Goal: Register for event/course

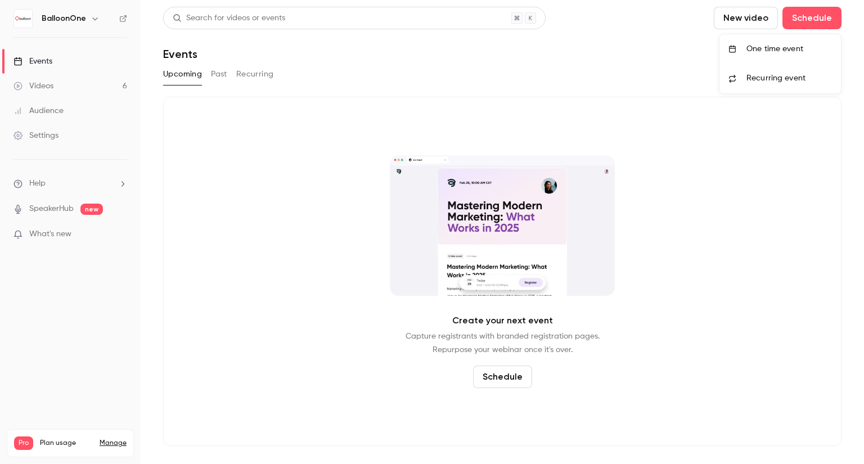
click at [759, 51] on div "One time event" at bounding box center [790, 48] width 86 height 11
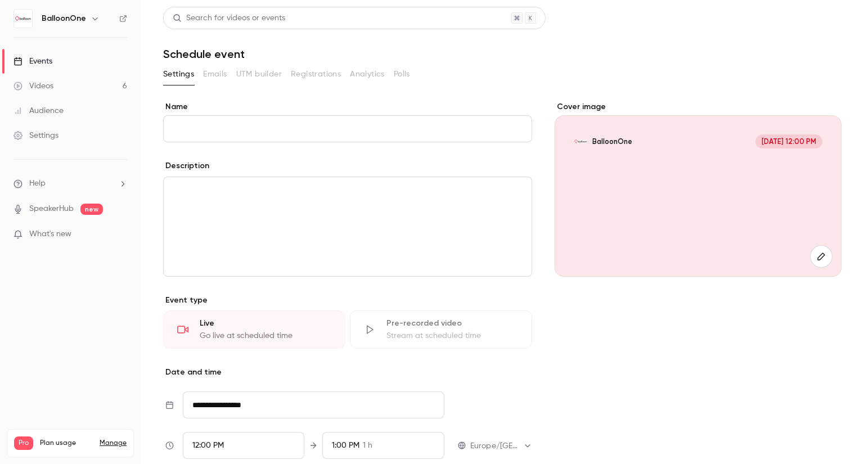
scroll to position [56, 0]
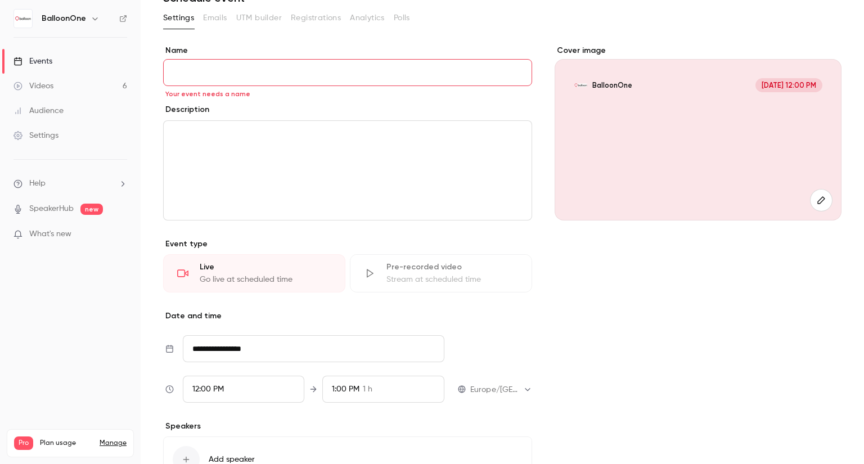
click at [442, 275] on div "Stream at scheduled time" at bounding box center [453, 279] width 132 height 11
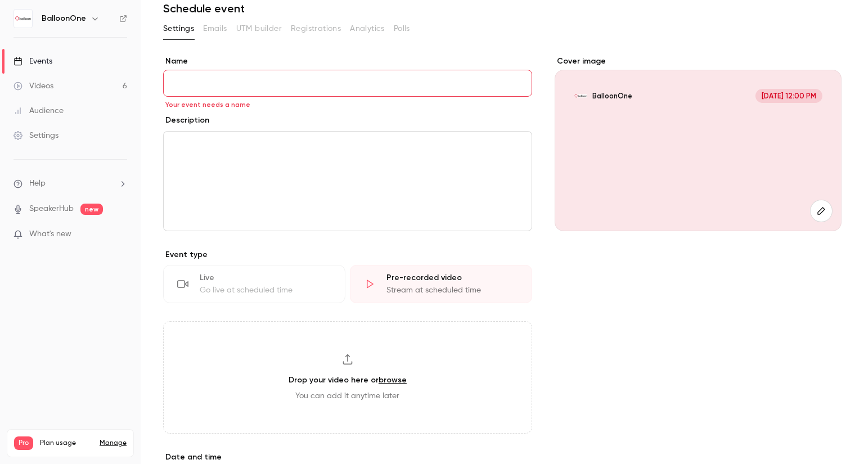
scroll to position [0, 0]
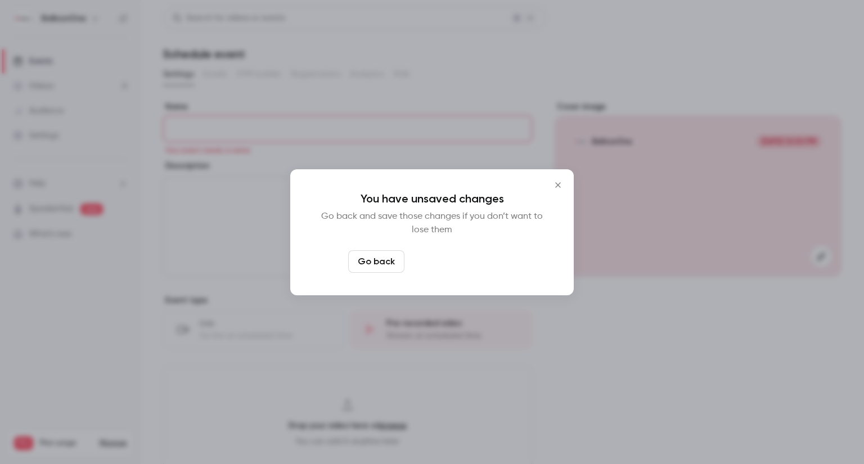
click at [501, 260] on button "Leave page anyway" at bounding box center [462, 261] width 107 height 23
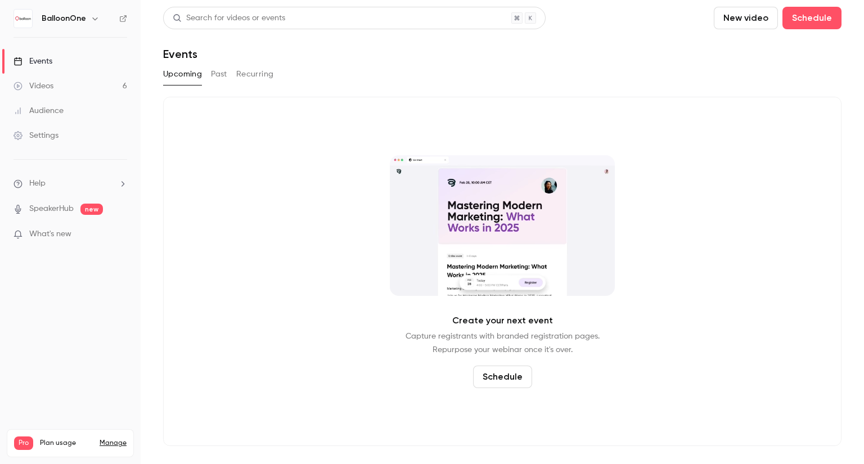
click at [757, 22] on button "New video" at bounding box center [746, 18] width 64 height 23
click at [756, 44] on div "Record" at bounding box center [788, 48] width 86 height 11
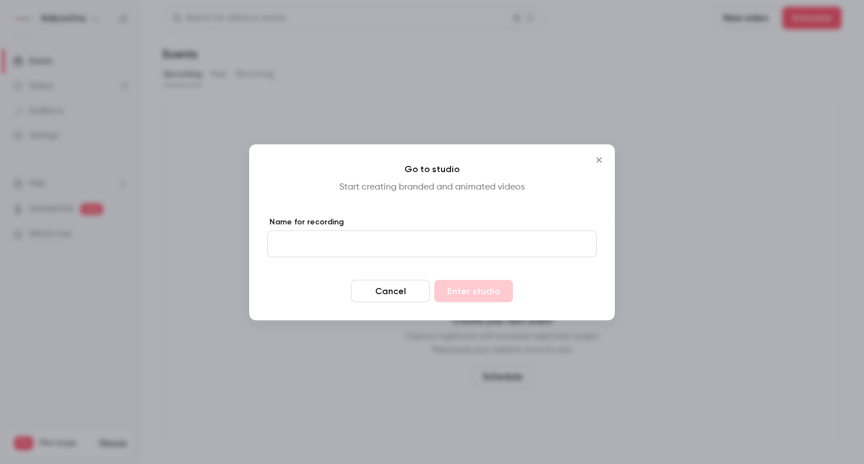
click at [420, 291] on button "Cancel" at bounding box center [390, 291] width 79 height 23
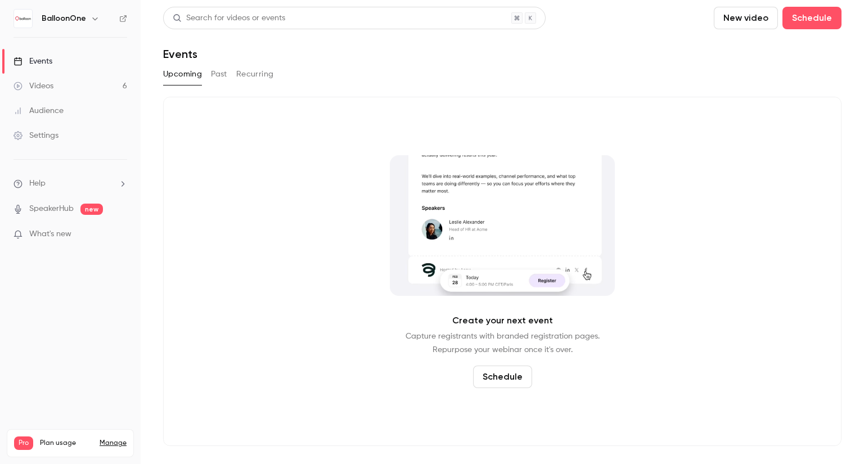
click at [107, 51] on link "Events" at bounding box center [70, 61] width 141 height 25
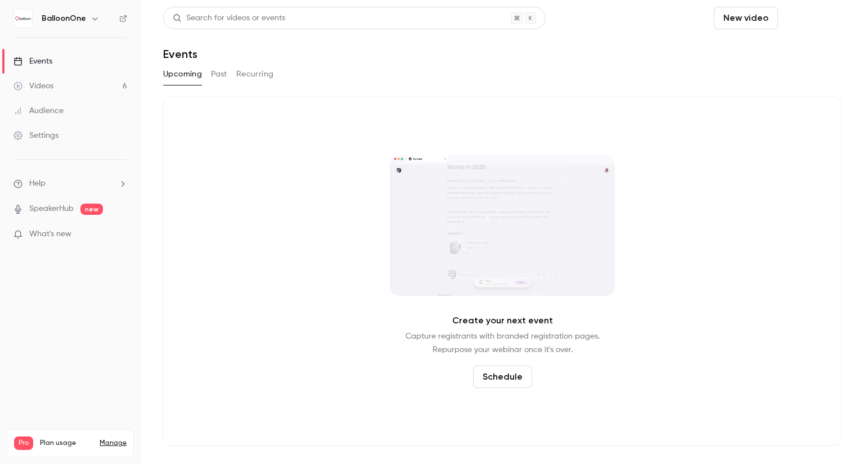
click at [805, 14] on button "Schedule" at bounding box center [812, 18] width 59 height 23
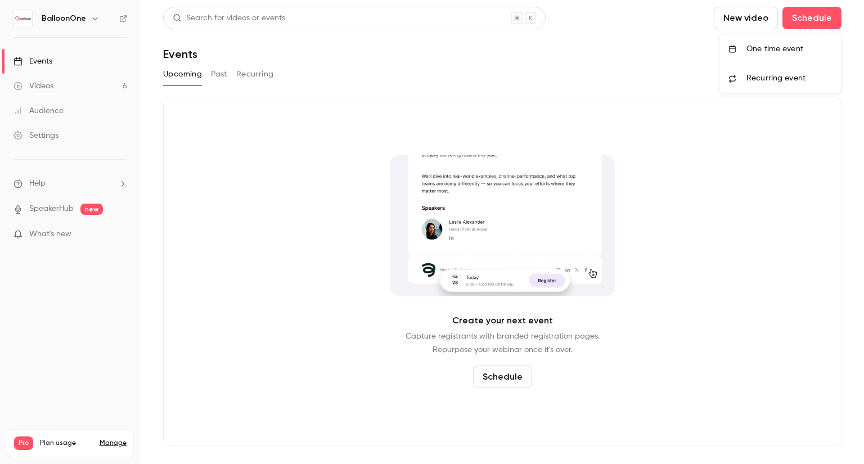
click at [800, 47] on div "One time event" at bounding box center [790, 48] width 86 height 11
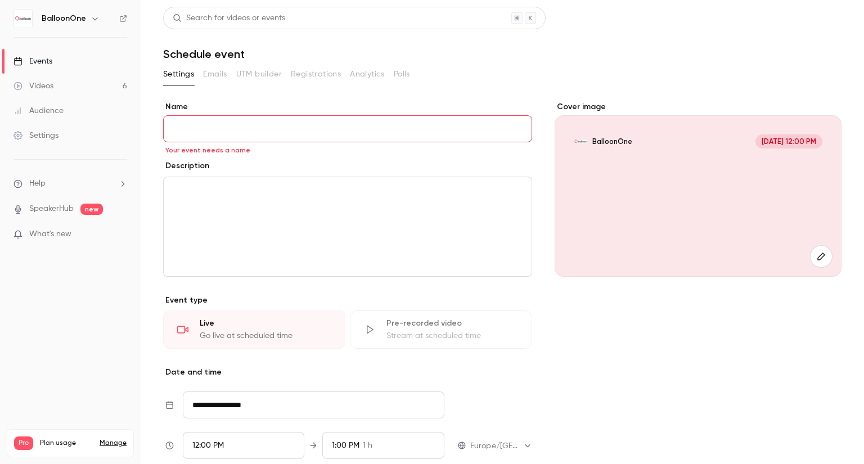
click at [298, 129] on input "Name" at bounding box center [347, 128] width 369 height 27
click at [572, 78] on div "Settings Emails UTM builder Registrations Analytics Polls" at bounding box center [502, 74] width 679 height 18
click at [815, 254] on icon "button" at bounding box center [821, 256] width 12 height 9
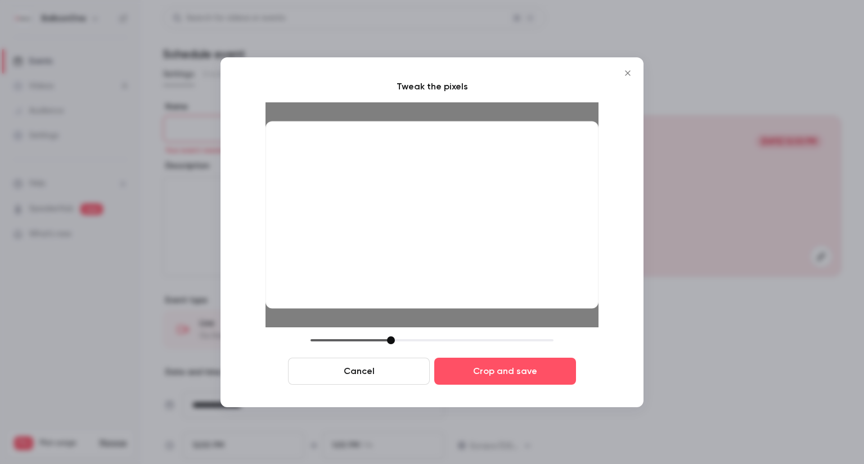
drag, startPoint x: 394, startPoint y: 340, endPoint x: 394, endPoint y: 360, distance: 19.7
click at [394, 360] on div "Cancel Crop and save" at bounding box center [432, 360] width 333 height 48
click at [393, 342] on div at bounding box center [393, 340] width 8 height 8
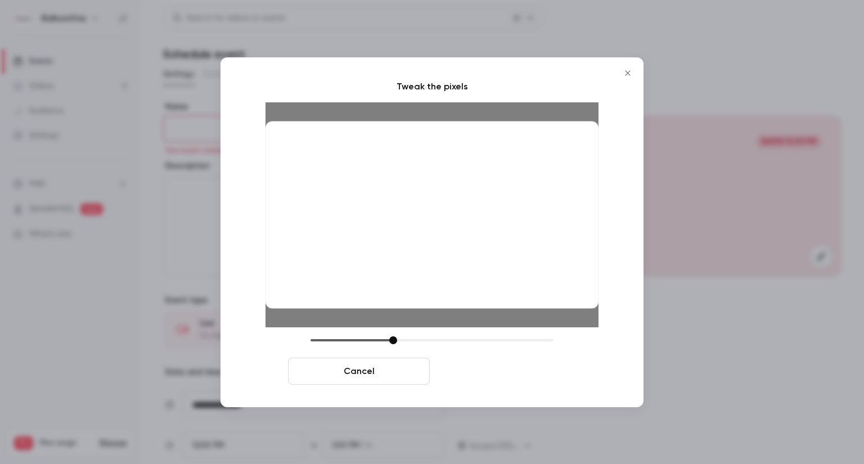
click at [484, 375] on button "Crop and save" at bounding box center [505, 371] width 142 height 27
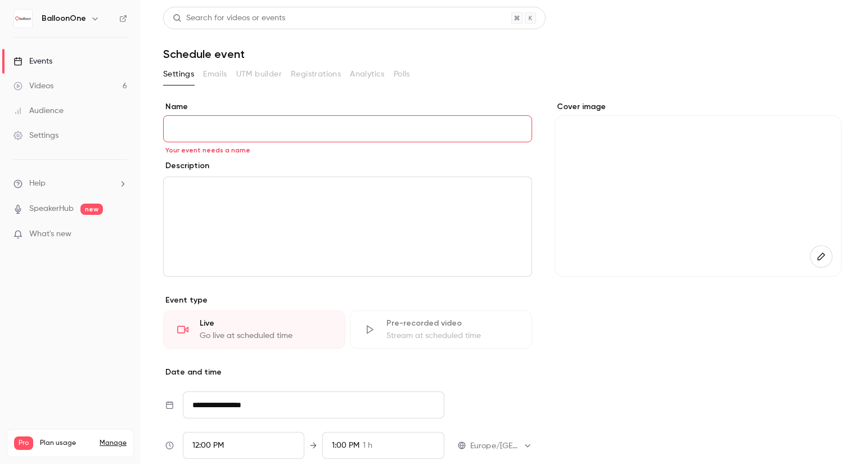
click at [349, 123] on input "Name" at bounding box center [347, 128] width 369 height 27
paste input "**********"
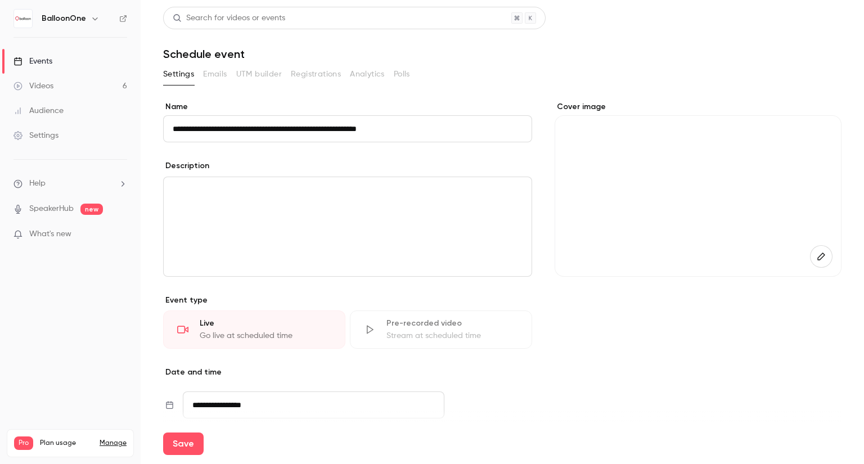
type input "**********"
